Goal: Obtain resource: Obtain resource

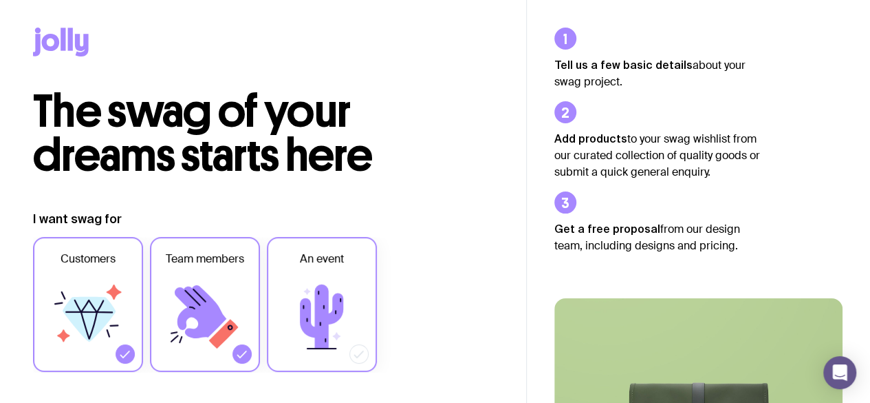
click at [359, 353] on icon at bounding box center [359, 354] width 14 height 14
click at [0, 0] on input "An event" at bounding box center [0, 0] width 0 height 0
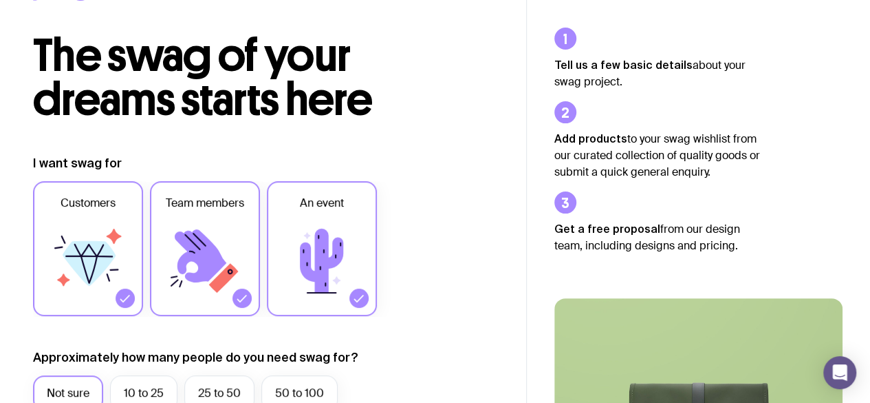
scroll to position [306, 0]
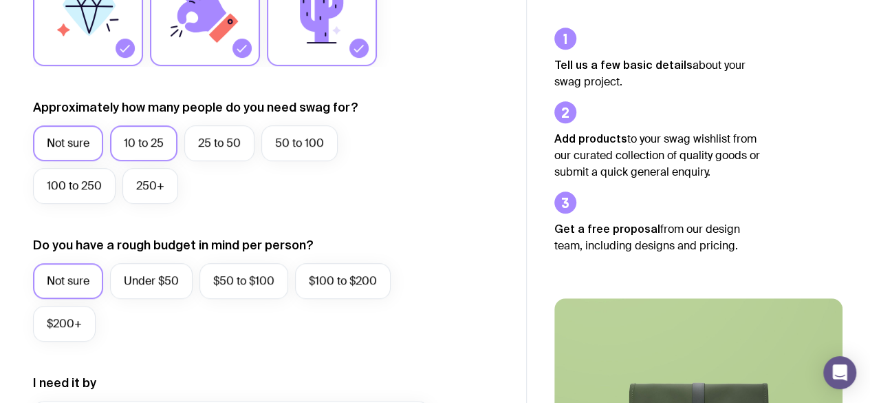
click at [151, 144] on label "10 to 25" at bounding box center [143, 143] width 67 height 36
click at [0, 0] on input "10 to 25" at bounding box center [0, 0] width 0 height 0
click at [169, 278] on label "Under $50" at bounding box center [151, 281] width 83 height 36
click at [0, 0] on input "Under $50" at bounding box center [0, 0] width 0 height 0
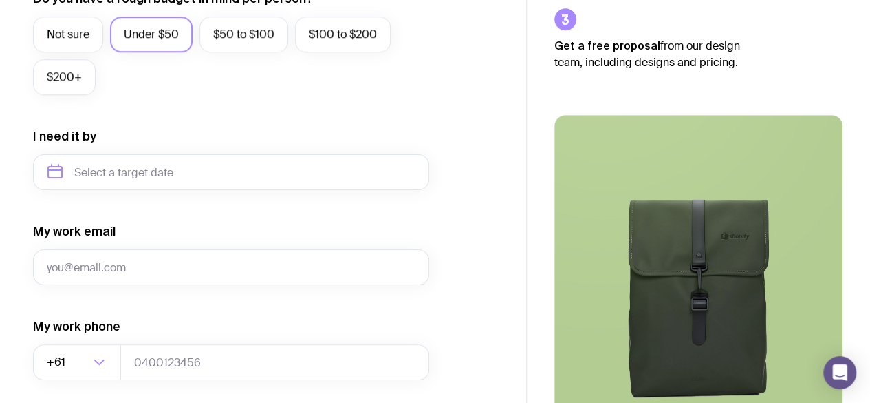
scroll to position [554, 0]
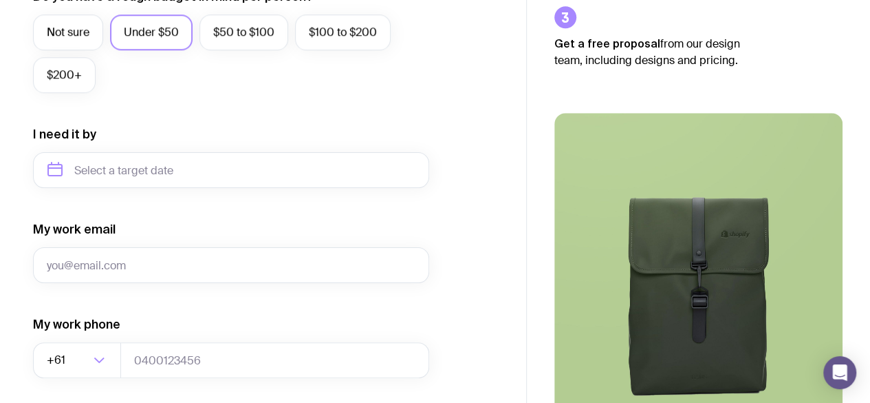
click at [866, 284] on div "The highest-quality merch with the smoothest ordering experience. [PERSON_NAME]…" at bounding box center [698, 329] width 343 height 520
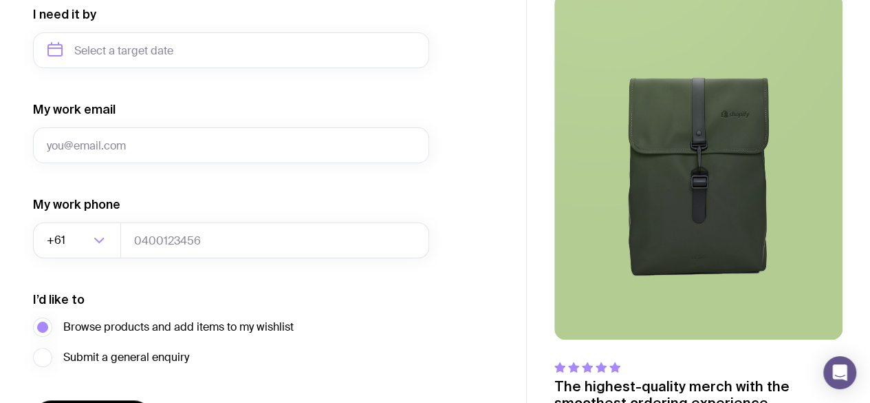
scroll to position [767, 0]
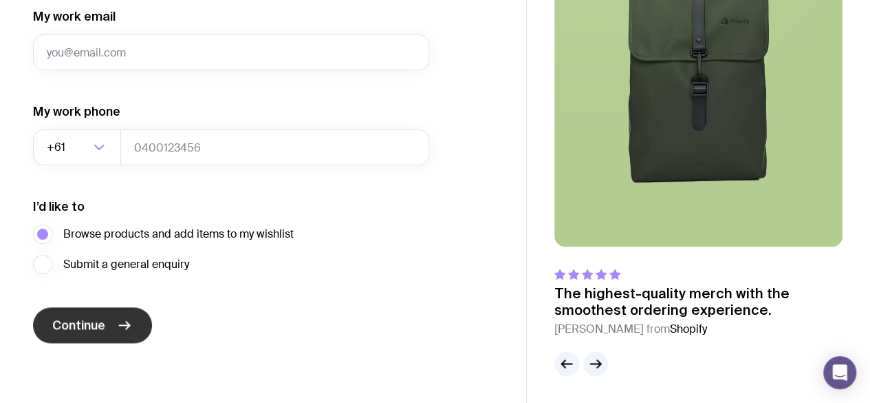
click at [125, 318] on icon "submit" at bounding box center [124, 325] width 17 height 17
